Goal: Task Accomplishment & Management: Complete application form

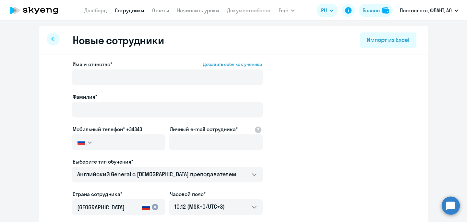
select select "english_adult_not_native_speaker"
select select "3"
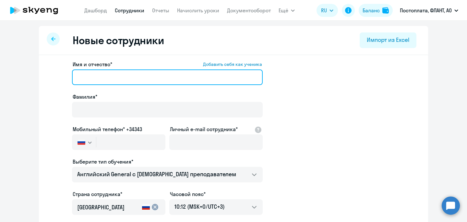
click at [150, 73] on input "Имя и отчество* Добавить себя как ученика" at bounding box center [167, 77] width 191 height 16
type input "Крае"
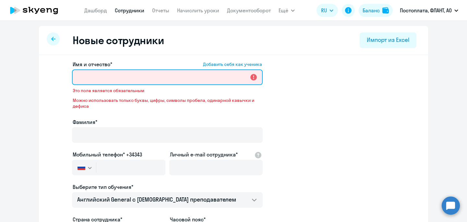
paste input "[PERSON_NAME]"
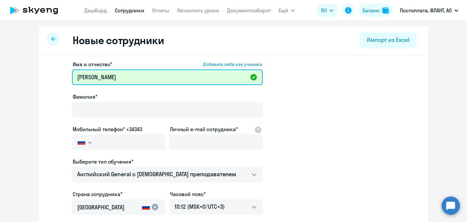
click at [86, 78] on input "[PERSON_NAME]" at bounding box center [167, 77] width 191 height 16
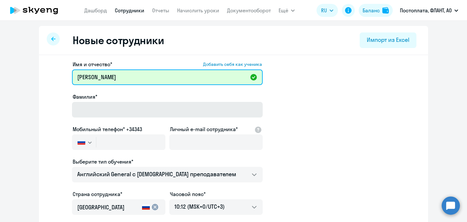
type input "[PERSON_NAME]"
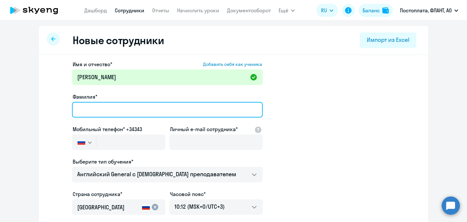
click at [88, 114] on input "Фамилия*" at bounding box center [167, 110] width 191 height 16
paste input "Краев"
type input "Краев"
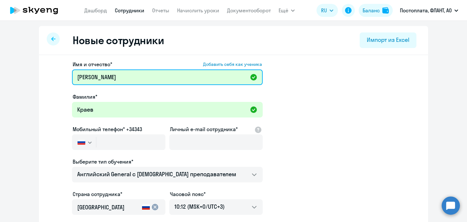
click at [80, 80] on input "[PERSON_NAME]" at bounding box center [167, 77] width 191 height 16
type input "[PERSON_NAME]"
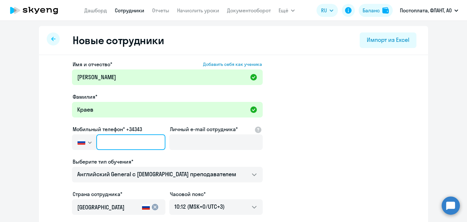
click at [139, 141] on input "text" at bounding box center [130, 142] width 69 height 16
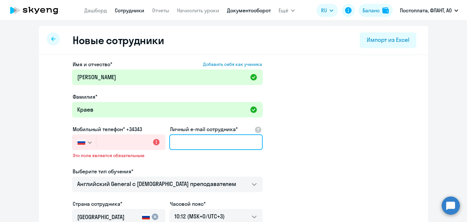
paste input "[EMAIL_ADDRESS][DOMAIN_NAME]"
type input "[EMAIL_ADDRESS][DOMAIN_NAME]"
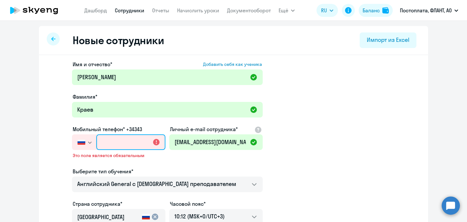
click at [132, 138] on input "text" at bounding box center [130, 142] width 69 height 16
paste input "[PHONE_NUMBER]"
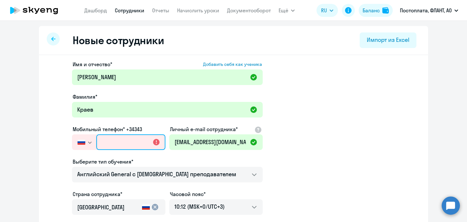
type input "[PHONE_NUMBER]"
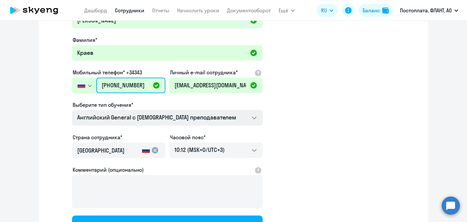
scroll to position [117, 0]
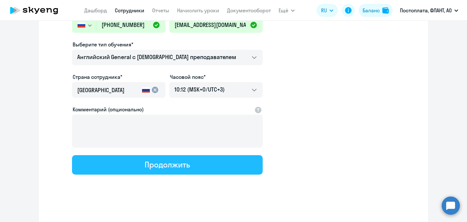
click at [156, 159] on div "Продолжить" at bounding box center [167, 164] width 45 height 10
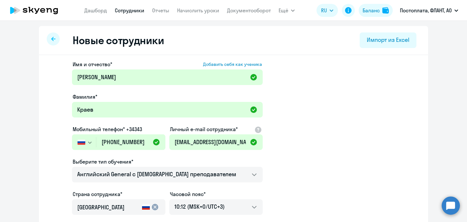
select select "english_adult_not_native_speaker"
select select "3"
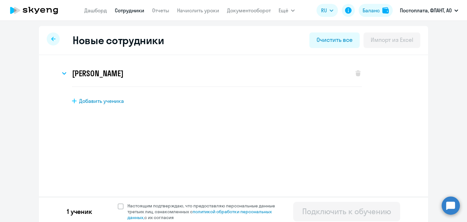
scroll to position [0, 0]
click at [122, 206] on span at bounding box center [121, 206] width 6 height 6
click at [118, 203] on input "Настоящим подтверждаю, что предоставляю персональные данные третьих лиц, ознако…" at bounding box center [117, 202] width 0 height 0
checkbox input "true"
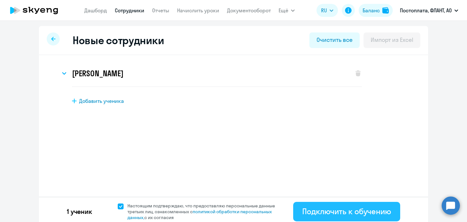
click at [307, 214] on div "Подключить к обучению" at bounding box center [346, 211] width 89 height 10
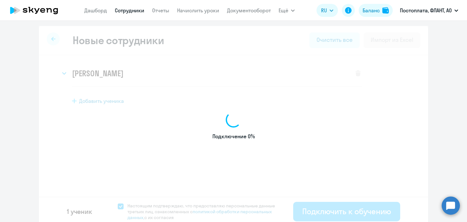
select select "english_adult_not_native_speaker"
select select "3"
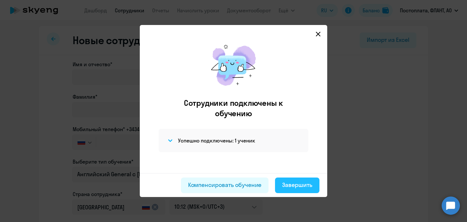
click at [303, 186] on div "Завершить" at bounding box center [297, 185] width 30 height 8
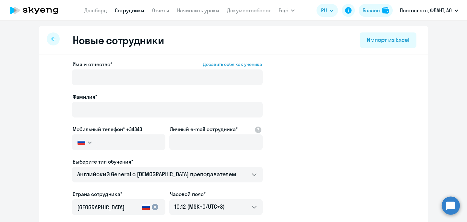
select select "30"
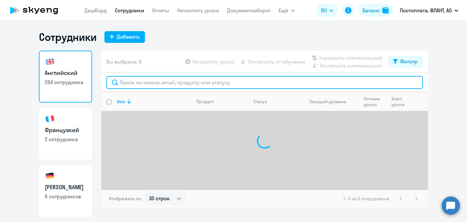
click at [152, 80] on input "text" at bounding box center [264, 82] width 317 height 13
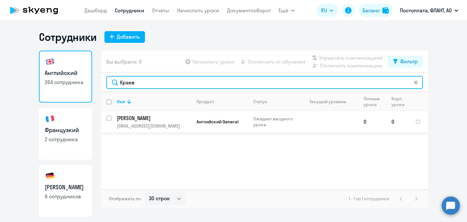
type input "Краев"
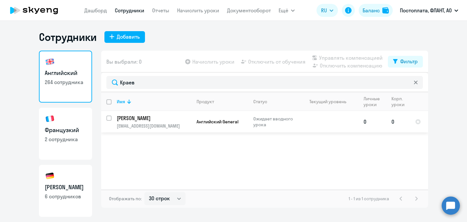
click at [112, 120] on input "select row 42559781" at bounding box center [112, 122] width 13 height 13
checkbox input "true"
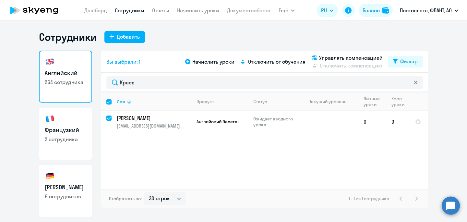
click at [216, 66] on div "Начислить уроки Отключить от обучения Управлять компенсацией Отключить компенса…" at bounding box center [286, 62] width 204 height 16
click at [216, 60] on span "Начислить уроки" at bounding box center [213, 62] width 42 height 8
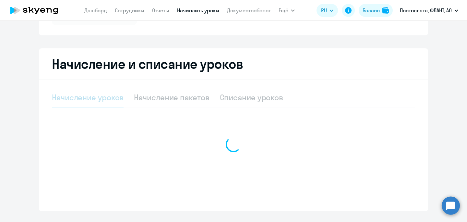
select select "10"
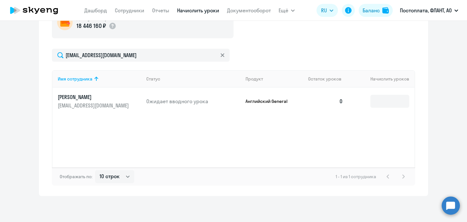
scroll to position [224, 0]
click at [393, 103] on input at bounding box center [390, 101] width 39 height 13
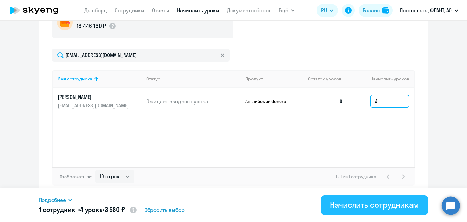
type input "4"
click at [361, 200] on div "Начислить сотрудникам" at bounding box center [374, 205] width 89 height 10
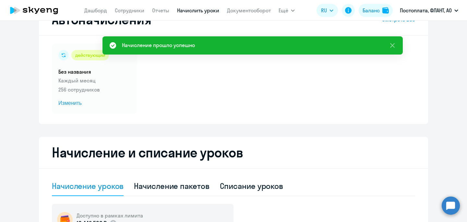
scroll to position [0, 0]
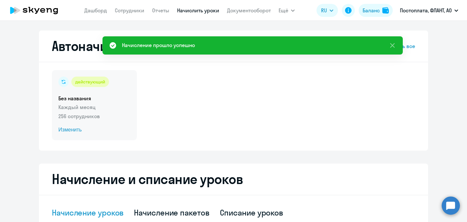
click at [91, 94] on div "действующий Без названия Каждый месяц 256 сотрудников Изменить" at bounding box center [94, 105] width 85 height 70
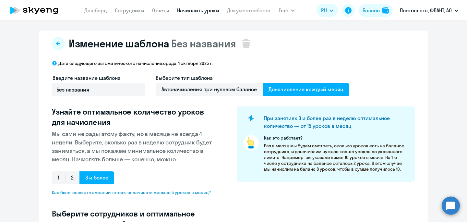
select select "10"
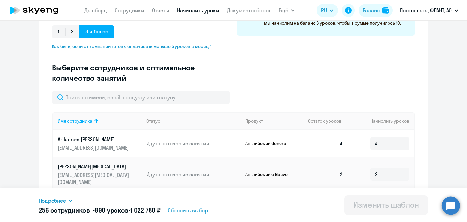
scroll to position [146, 0]
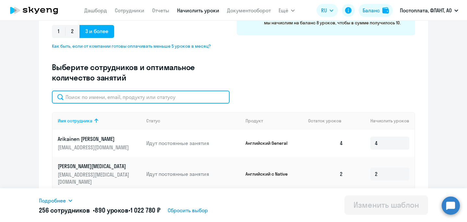
click at [123, 95] on input "text" at bounding box center [141, 97] width 178 height 13
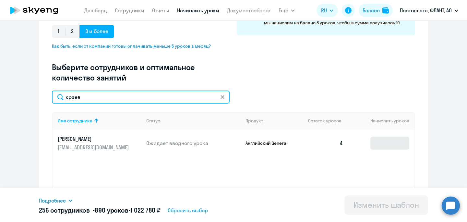
type input "краев"
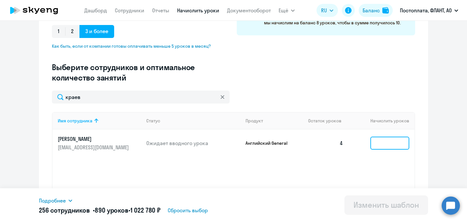
click at [374, 143] on input at bounding box center [390, 143] width 39 height 13
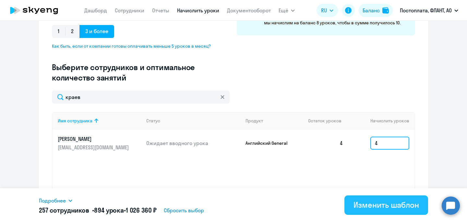
type input "4"
click at [388, 205] on div "Изменить шаблон" at bounding box center [387, 205] width 66 height 10
